Goal: Task Accomplishment & Management: Use online tool/utility

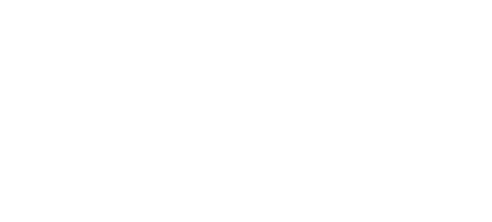
select select
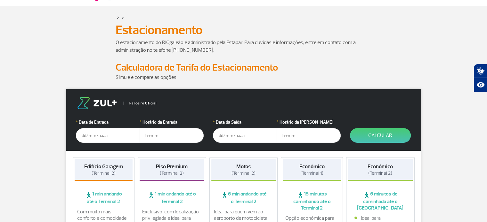
scroll to position [96, 0]
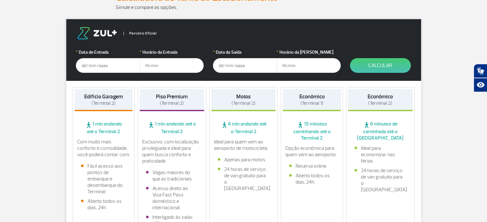
click at [111, 67] on input "text" at bounding box center [108, 65] width 64 height 15
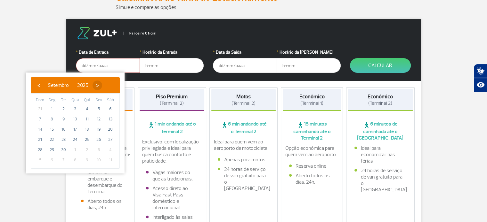
click at [102, 85] on span "›" at bounding box center [97, 86] width 10 height 10
click at [98, 85] on span "›" at bounding box center [94, 86] width 10 height 10
click at [103, 85] on span "›" at bounding box center [98, 86] width 10 height 10
click at [52, 138] on span "22" at bounding box center [52, 140] width 10 height 10
type input "[DATE]"
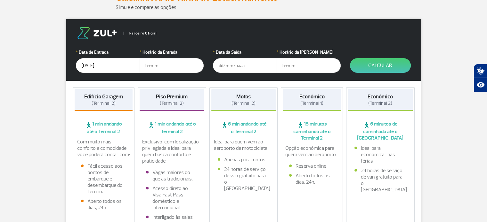
click at [168, 66] on input "text" at bounding box center [172, 65] width 64 height 15
type input "18:00"
click at [240, 68] on input "text" at bounding box center [245, 65] width 64 height 15
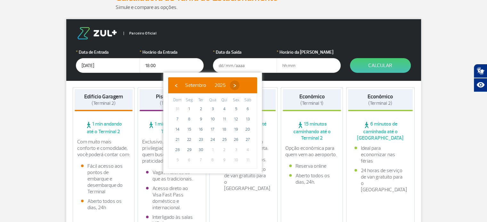
click at [239, 85] on span "›" at bounding box center [235, 86] width 10 height 10
click at [236, 85] on span "›" at bounding box center [231, 86] width 10 height 10
click at [240, 85] on span "›" at bounding box center [236, 86] width 10 height 10
click at [223, 120] on span "8" at bounding box center [224, 119] width 10 height 10
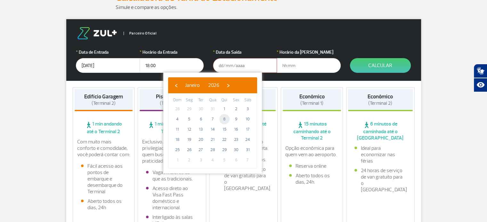
type input "[DATE]"
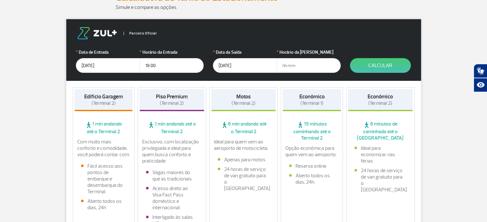
click at [312, 69] on input "text" at bounding box center [309, 65] width 64 height 15
type input "10:00"
click at [378, 65] on button "Calcular" at bounding box center [380, 65] width 61 height 15
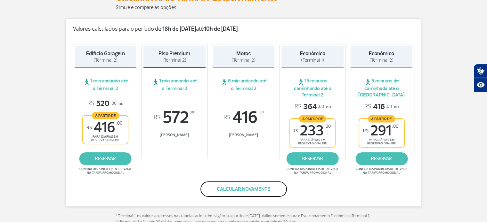
click at [238, 187] on button "Calcular novamente" at bounding box center [243, 189] width 86 height 15
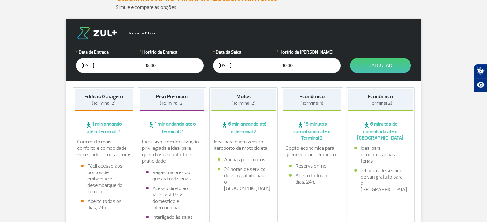
click at [86, 66] on input "[DATE]" at bounding box center [108, 65] width 64 height 15
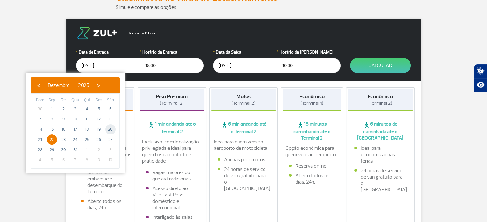
click at [110, 128] on span "20" at bounding box center [110, 129] width 10 height 10
type input "[DATE]"
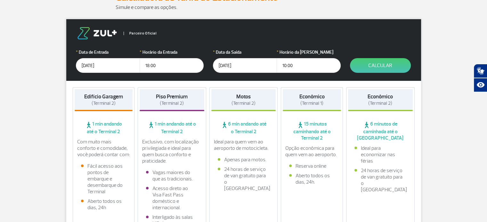
click at [285, 66] on input "10:00" at bounding box center [309, 65] width 64 height 15
type input "11:00"
click at [381, 66] on button "Calcular" at bounding box center [380, 65] width 61 height 15
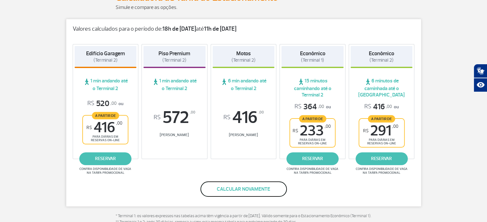
click at [252, 190] on button "Calcular novamente" at bounding box center [243, 189] width 86 height 15
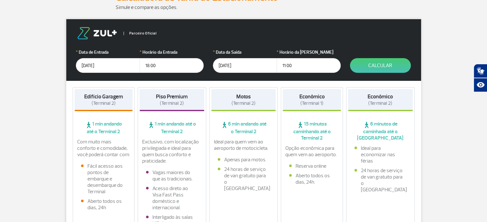
click at [86, 64] on input "[DATE]" at bounding box center [108, 65] width 64 height 15
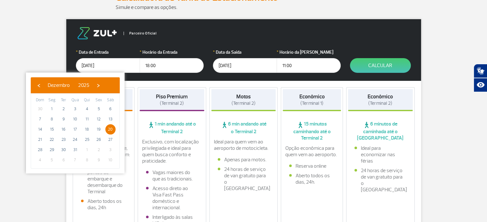
type input "[DATE]"
click at [228, 210] on div "Motos (Terminal 2) 6 min andando até o Terminal 2 Ideal para quem vem ao aeropo…" at bounding box center [243, 162] width 68 height 151
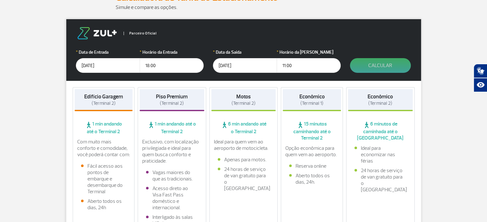
click at [379, 62] on button "Calcular" at bounding box center [380, 65] width 61 height 15
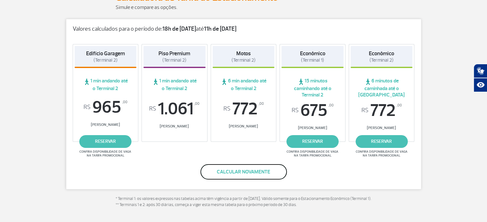
click at [245, 171] on button "Calcular novamente" at bounding box center [243, 171] width 86 height 15
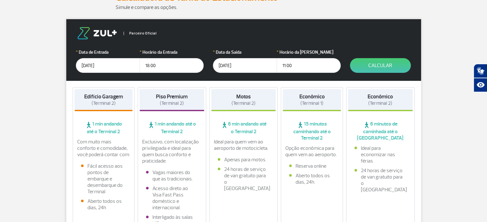
click at [94, 69] on input "[DATE]" at bounding box center [108, 65] width 64 height 15
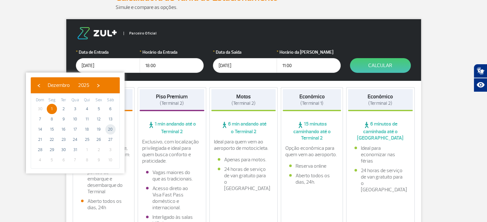
click at [109, 129] on span "20" at bounding box center [110, 129] width 10 height 10
type input "[DATE]"
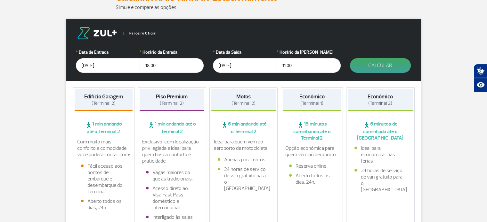
click at [380, 64] on button "Calcular" at bounding box center [380, 65] width 61 height 15
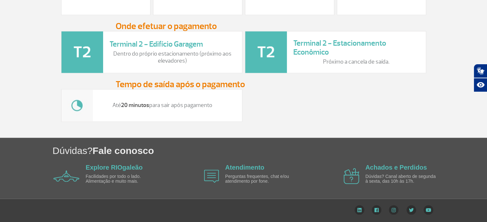
scroll to position [839, 0]
click at [240, 169] on link "Atendimento" at bounding box center [244, 167] width 39 height 7
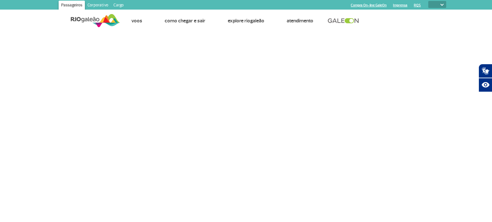
select select
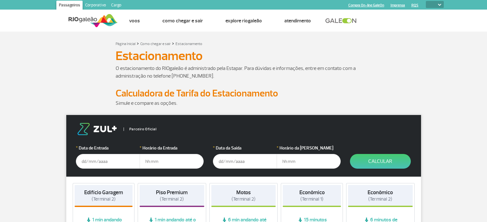
select select
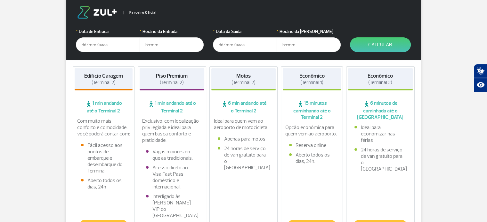
scroll to position [128, 0]
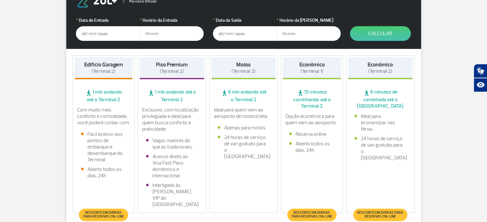
click at [83, 34] on input "text" at bounding box center [108, 33] width 64 height 15
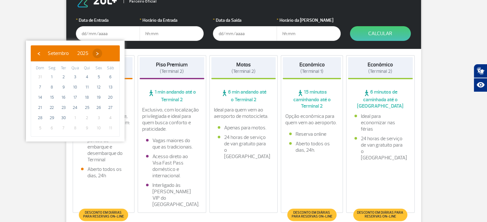
click at [102, 53] on span "›" at bounding box center [97, 54] width 10 height 10
click at [74, 76] on span "1" at bounding box center [75, 77] width 10 height 10
type input "01/10/2025"
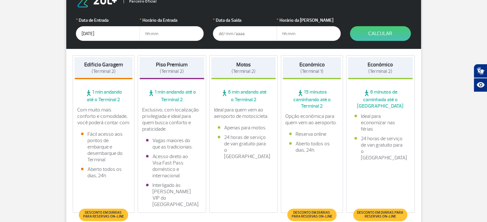
click at [161, 35] on input "text" at bounding box center [172, 33] width 64 height 15
type input "18:00"
click at [221, 33] on input "text" at bounding box center [245, 33] width 64 height 15
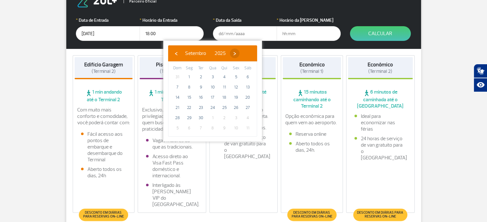
click at [239, 51] on span "›" at bounding box center [235, 54] width 10 height 10
click at [175, 87] on span "5" at bounding box center [177, 87] width 10 height 10
type input "05/10/2025"
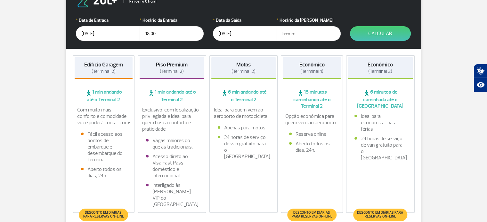
click at [291, 33] on input "text" at bounding box center [309, 33] width 64 height 15
type input "11:00"
click at [385, 34] on button "Calcular" at bounding box center [380, 33] width 61 height 15
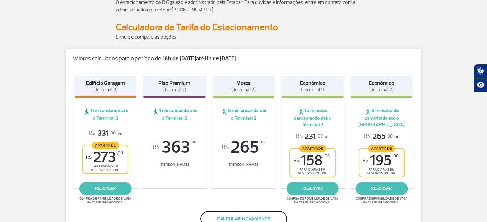
click at [238, 217] on button "Calcular novamente" at bounding box center [243, 219] width 86 height 15
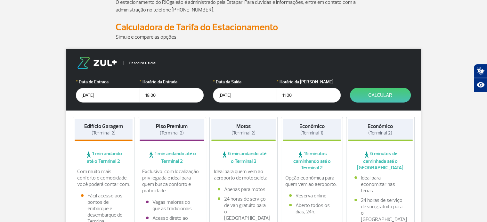
click at [223, 94] on input "05/10/2025" at bounding box center [245, 95] width 64 height 15
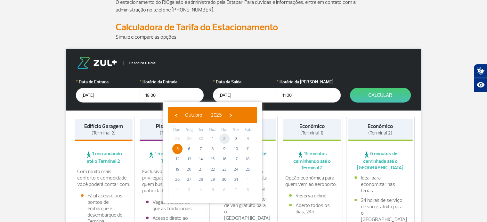
click at [222, 138] on span "2" at bounding box center [224, 139] width 10 height 10
type input "02/10/2025"
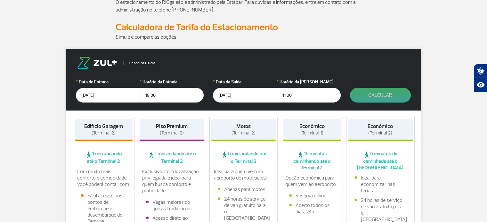
click at [378, 96] on button "Calcular" at bounding box center [380, 95] width 61 height 15
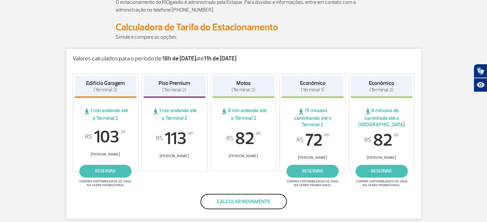
click at [236, 203] on button "Calcular novamente" at bounding box center [243, 201] width 86 height 15
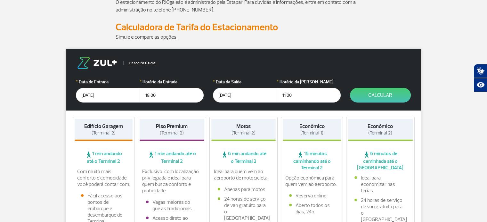
click at [86, 96] on input "01/10/2025" at bounding box center [108, 95] width 64 height 15
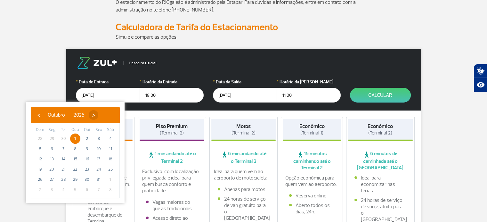
click at [98, 116] on span "›" at bounding box center [94, 115] width 10 height 10
click at [103, 116] on span "›" at bounding box center [98, 115] width 10 height 10
click at [245, 93] on input "02/10/2025" at bounding box center [245, 95] width 64 height 15
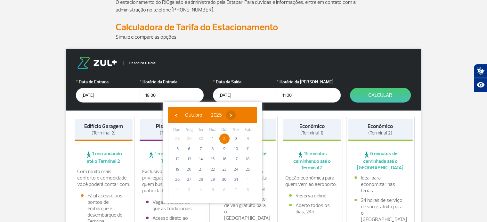
click at [236, 116] on span "›" at bounding box center [231, 115] width 10 height 10
click at [240, 116] on span "›" at bounding box center [236, 115] width 10 height 10
click at [221, 148] on span "8" at bounding box center [224, 149] width 10 height 10
type input "[DATE]"
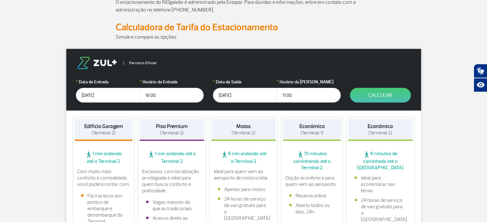
click at [287, 95] on input "11:00" at bounding box center [309, 95] width 64 height 15
type input "12:00"
click at [381, 97] on button "Calcular" at bounding box center [380, 95] width 61 height 15
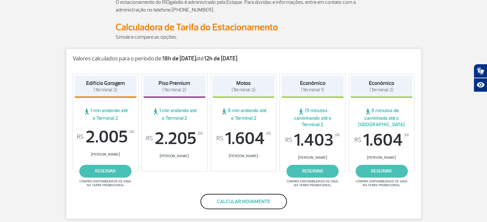
click at [257, 202] on button "Calcular novamente" at bounding box center [243, 201] width 86 height 15
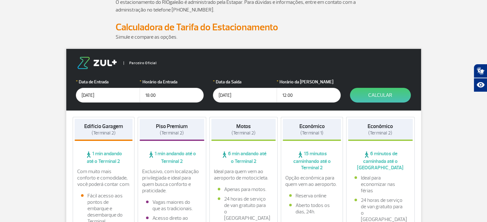
click at [92, 96] on input "01/10/2025" at bounding box center [108, 95] width 64 height 15
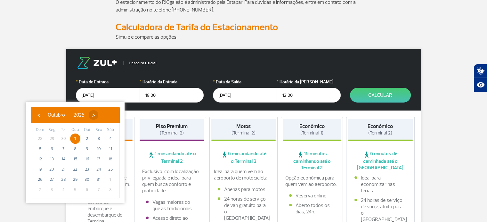
click at [98, 117] on span "›" at bounding box center [94, 115] width 10 height 10
click at [103, 117] on span "›" at bounding box center [98, 115] width 10 height 10
click at [109, 159] on span "20" at bounding box center [110, 159] width 10 height 10
type input "[DATE]"
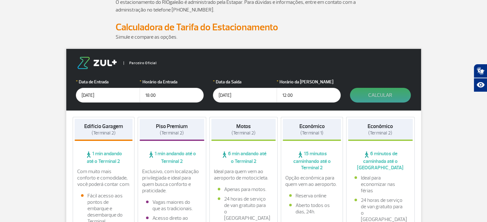
click at [383, 94] on button "Calcular" at bounding box center [380, 95] width 61 height 15
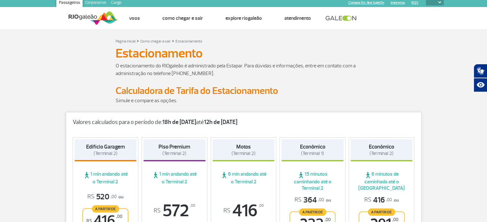
scroll to position [0, 0]
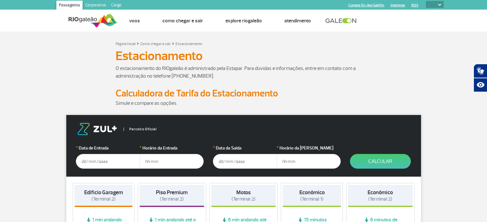
select select
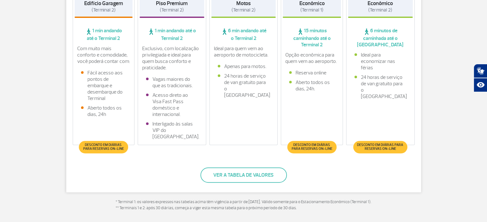
scroll to position [192, 0]
